Goal: Transaction & Acquisition: Purchase product/service

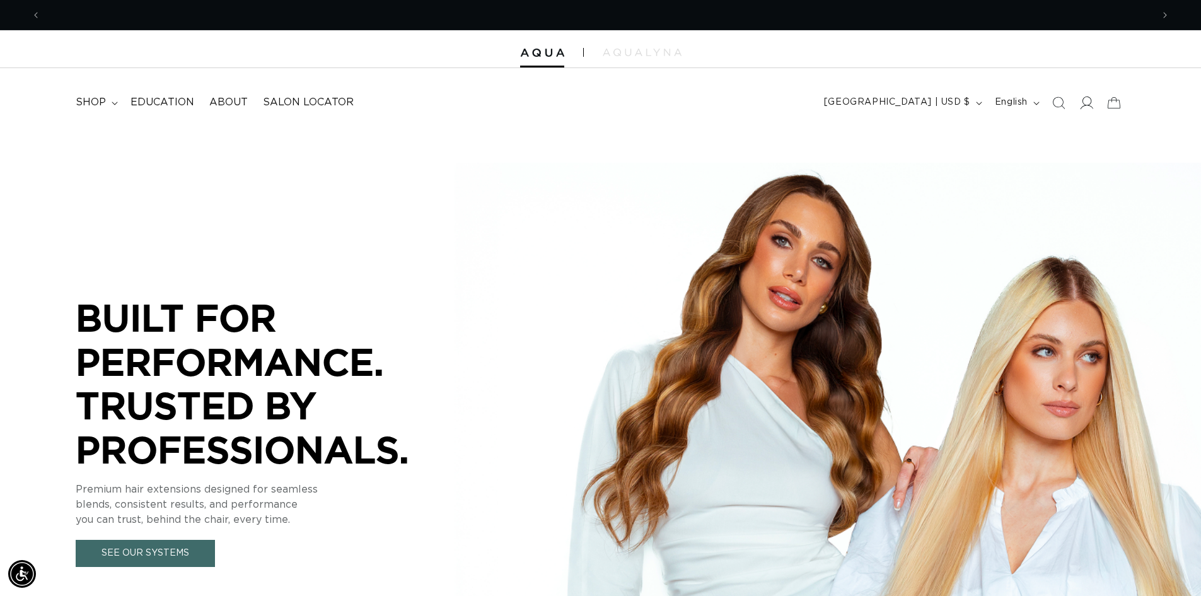
click at [961, 99] on icon at bounding box center [1086, 102] width 13 height 13
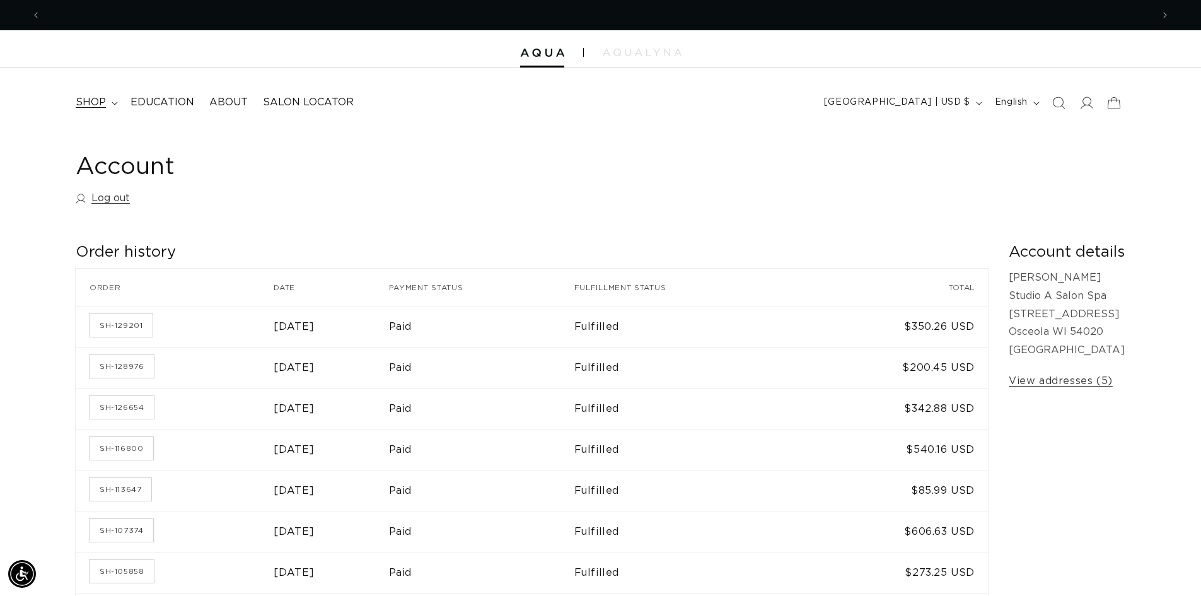
click at [83, 104] on span "shop" at bounding box center [91, 102] width 30 height 13
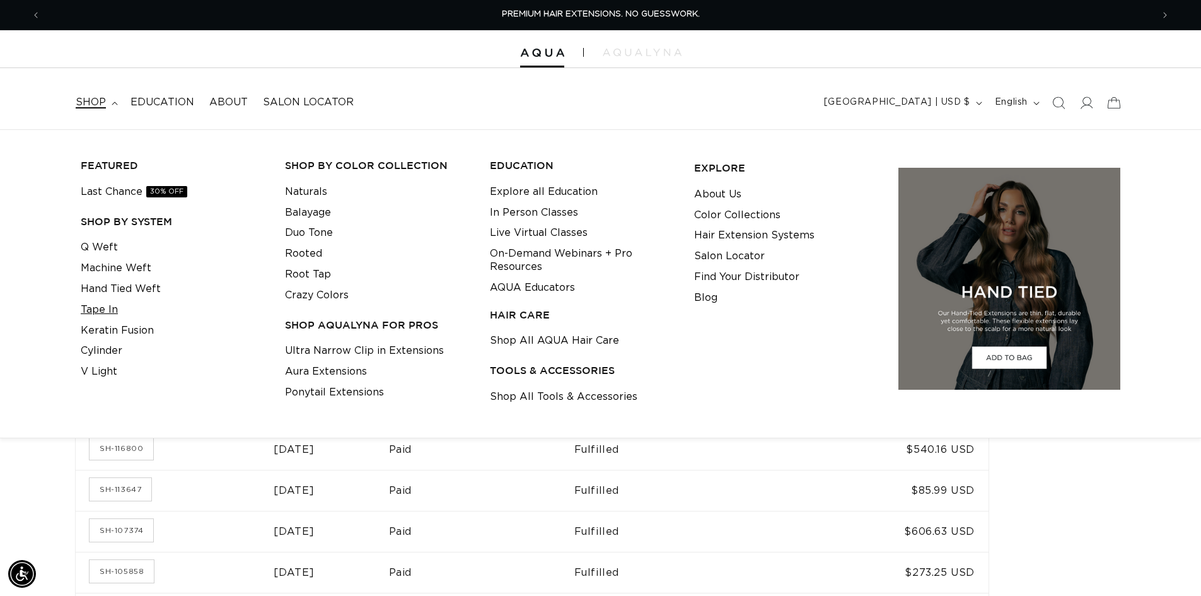
click at [98, 311] on link "Tape In" at bounding box center [99, 309] width 37 height 21
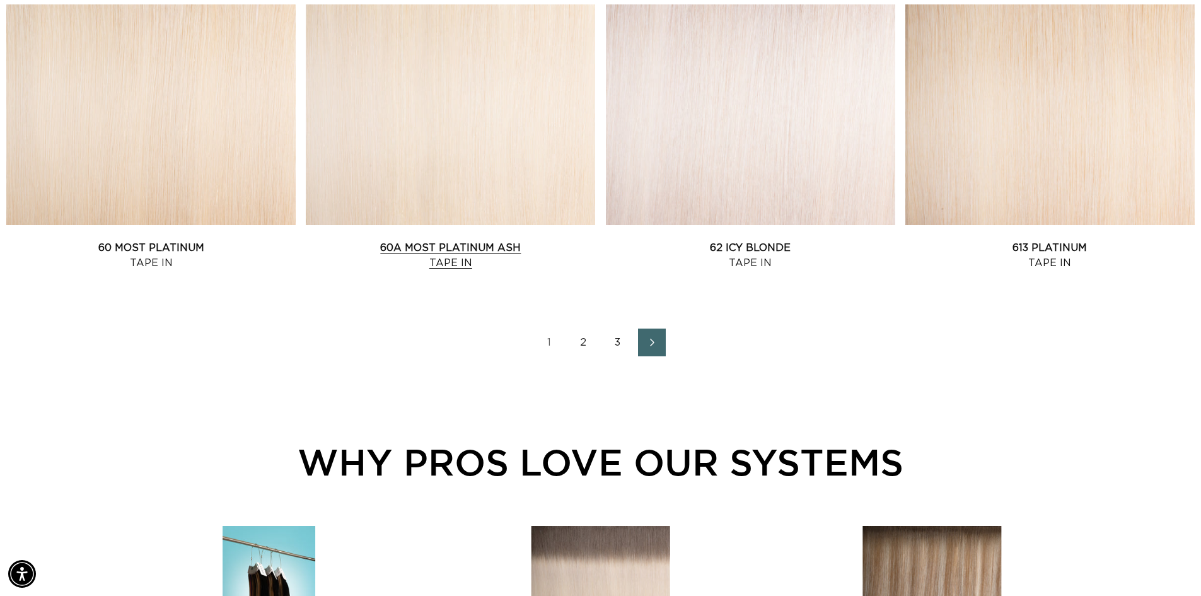
scroll to position [1702, 0]
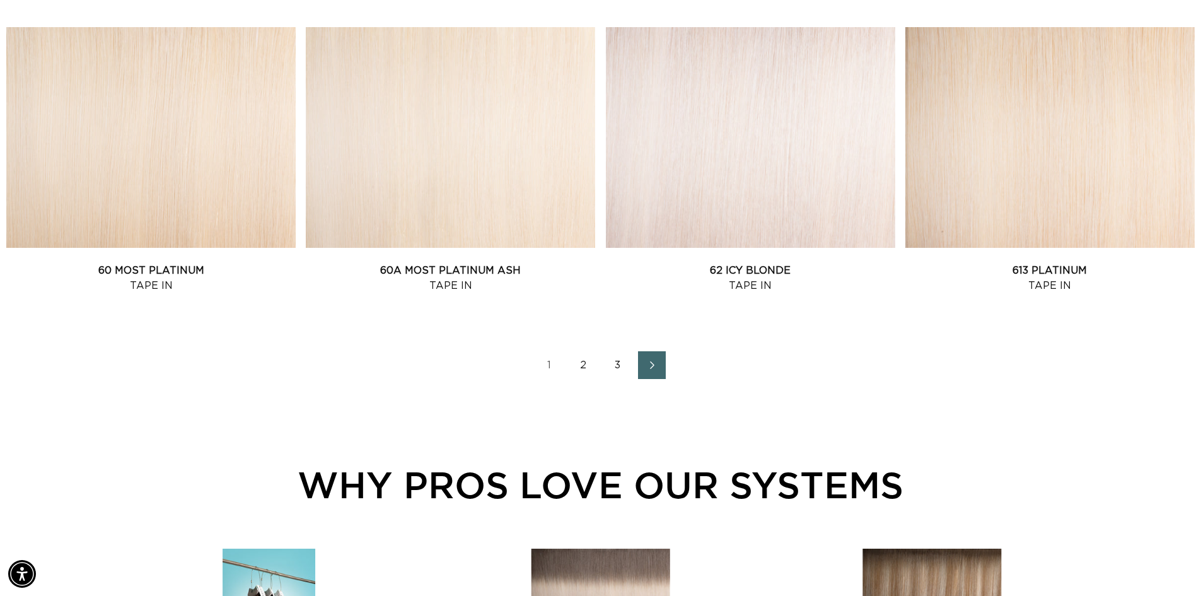
click at [581, 372] on link "2" at bounding box center [584, 365] width 28 height 28
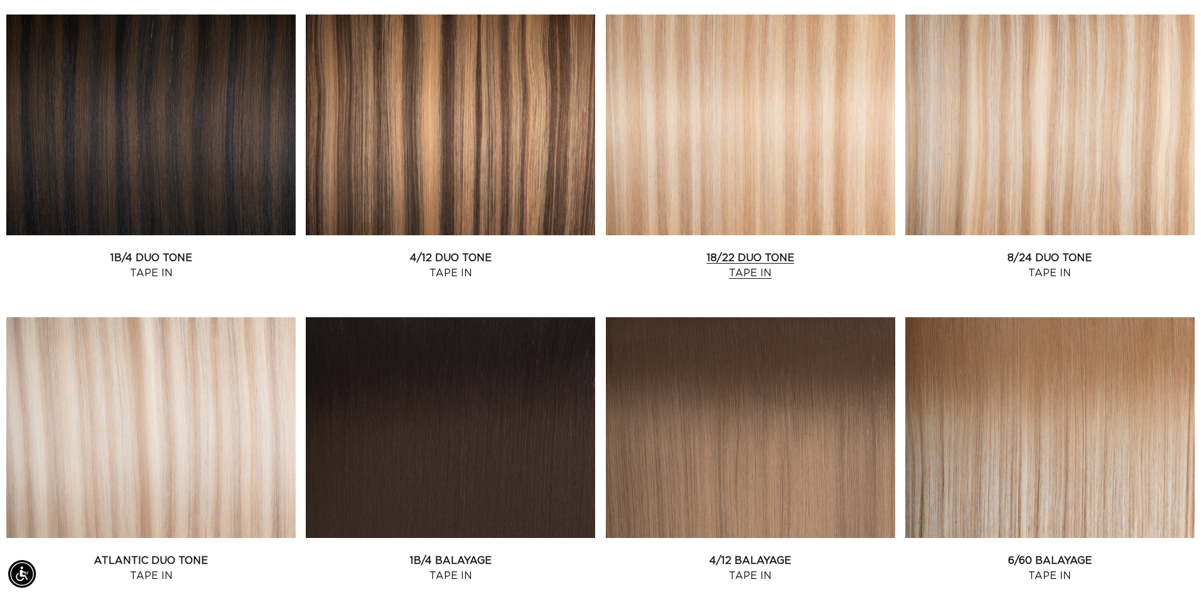
click at [831, 250] on link "18/22 Duo Tone Tape In" at bounding box center [750, 265] width 289 height 30
